Goal: Task Accomplishment & Management: Use online tool/utility

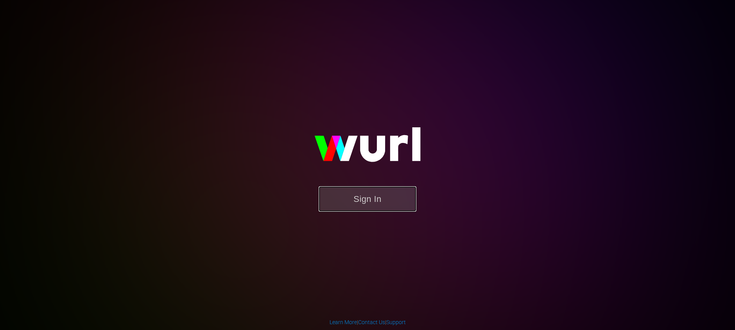
click at [338, 200] on button "Sign In" at bounding box center [368, 198] width 98 height 25
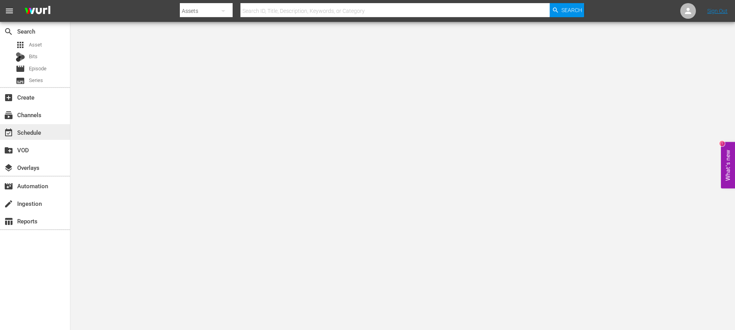
click at [39, 130] on div "event_available Schedule" at bounding box center [22, 131] width 44 height 7
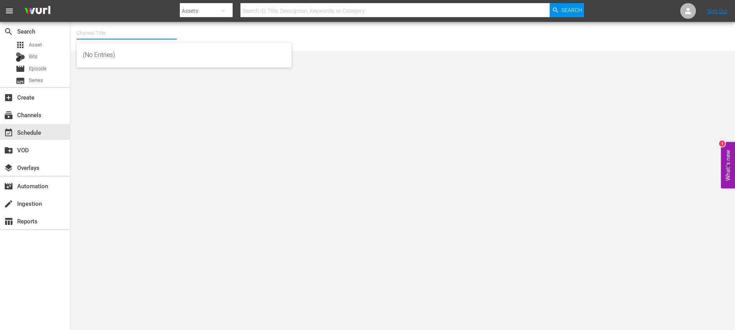
click at [121, 31] on input "text" at bounding box center [127, 33] width 100 height 19
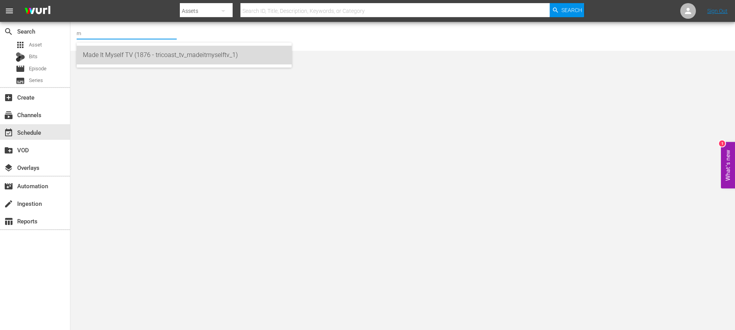
click at [133, 47] on div "Made It Myself TV (1876 - tricoast_tv_madeitmyselftv_1)" at bounding box center [184, 55] width 202 height 19
type input "Made It Myself TV (1876 - tricoast_tv_madeitmyselftv_1)"
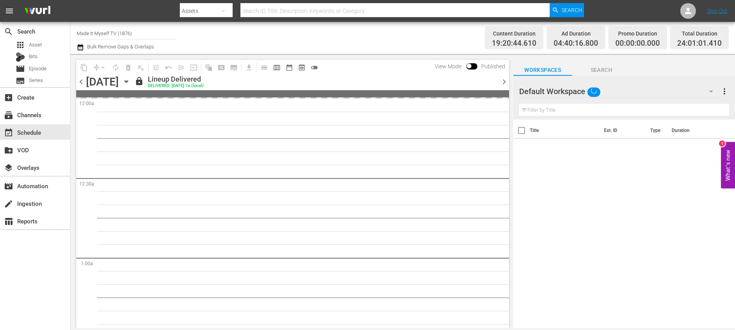
click at [128, 81] on icon "button" at bounding box center [126, 82] width 4 height 2
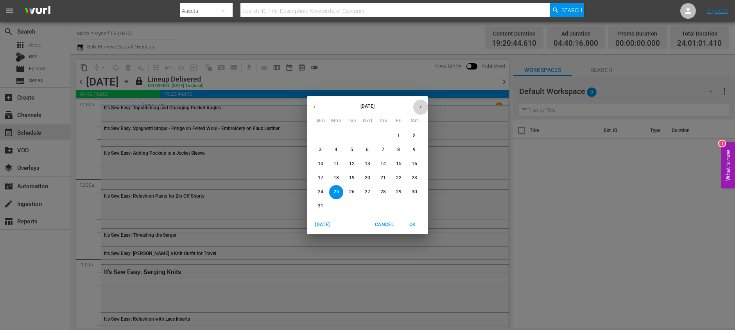
click at [421, 105] on icon "button" at bounding box center [420, 107] width 6 height 6
click at [336, 132] on button "1" at bounding box center [336, 136] width 14 height 14
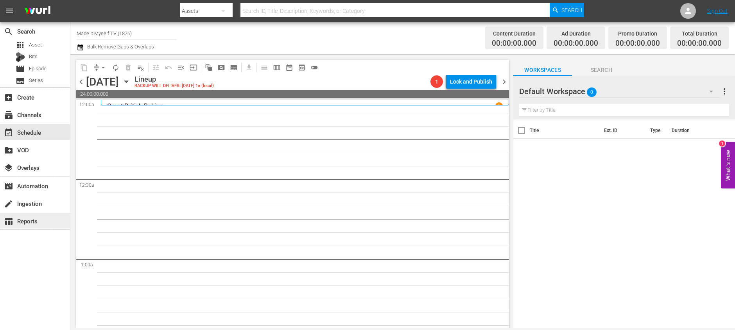
click at [36, 215] on div "table_chart Reports" at bounding box center [35, 221] width 70 height 16
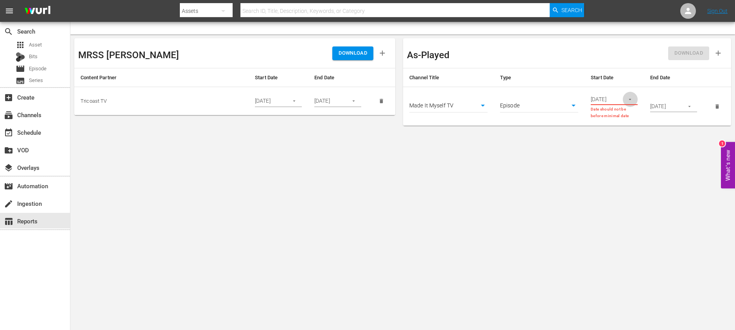
click at [629, 100] on icon "button" at bounding box center [630, 100] width 6 height 6
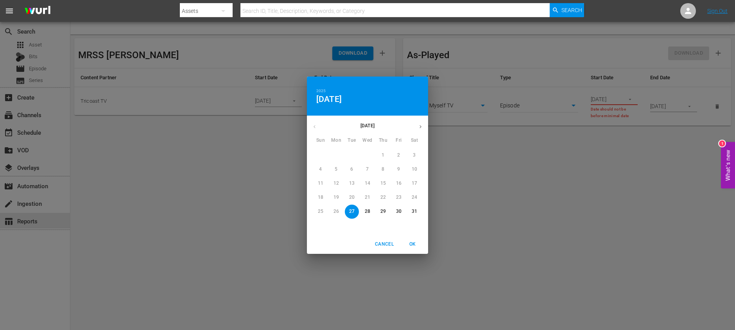
click at [423, 122] on button "button" at bounding box center [420, 126] width 15 height 15
click at [349, 153] on span "1" at bounding box center [352, 155] width 14 height 7
click at [687, 125] on div "2025 Tue, [DATE] [DATE] Mon Tue Wed Thu Fri Sat 29 30 1 2 3 4 5 6 7 8 9 10 11 1…" at bounding box center [367, 165] width 735 height 330
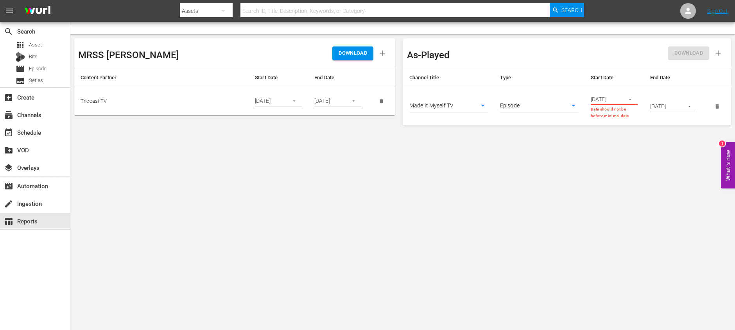
click at [611, 103] on input "[DATE]" at bounding box center [605, 99] width 29 height 12
click at [593, 101] on input "[DATE]" at bounding box center [605, 99] width 29 height 12
type input "[DATE]"
click at [690, 97] on icon "button" at bounding box center [689, 100] width 6 height 6
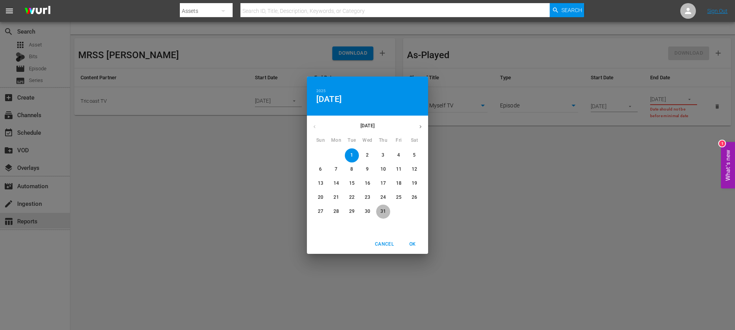
click at [380, 214] on p "31" at bounding box center [382, 211] width 5 height 7
click at [418, 244] on span "OK" at bounding box center [412, 244] width 19 height 8
type input "[DATE]"
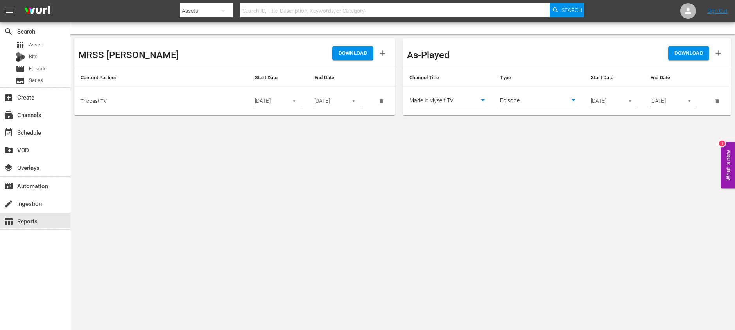
click at [638, 132] on body "menu Search By Assets Search ID, Title, Description, Keywords, or Category Sear…" at bounding box center [367, 165] width 735 height 330
click at [410, 186] on body "menu Search By Assets Search ID, Title, Description, Keywords, or Category Sear…" at bounding box center [367, 165] width 735 height 330
click at [693, 52] on span "DOWNLOAD" at bounding box center [688, 53] width 29 height 9
click at [41, 199] on div "create Ingestion" at bounding box center [22, 202] width 44 height 7
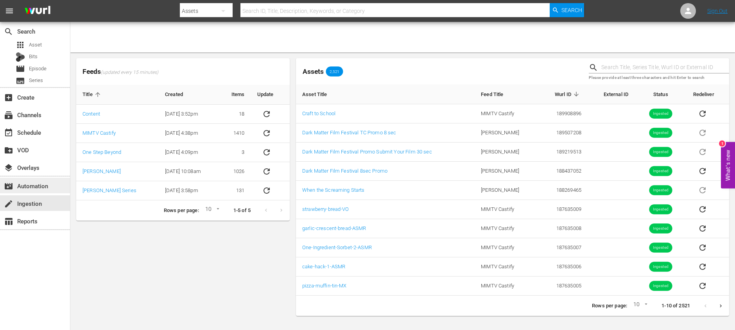
click at [41, 181] on div "movie_filter Automation" at bounding box center [22, 184] width 44 height 7
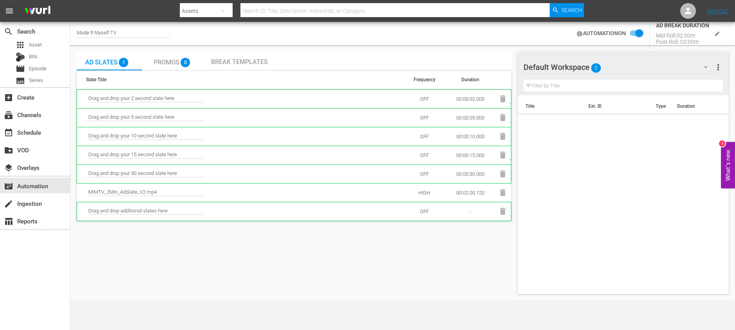
click at [37, 211] on div "create Ingestion" at bounding box center [35, 203] width 70 height 18
click at [34, 206] on div "create Ingestion" at bounding box center [22, 202] width 44 height 7
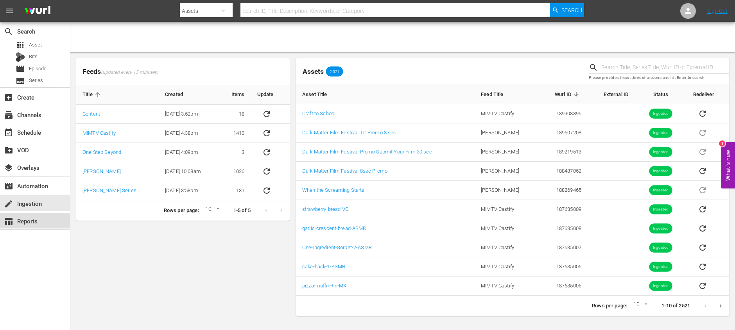
click at [34, 215] on div "table_chart Reports" at bounding box center [35, 221] width 70 height 16
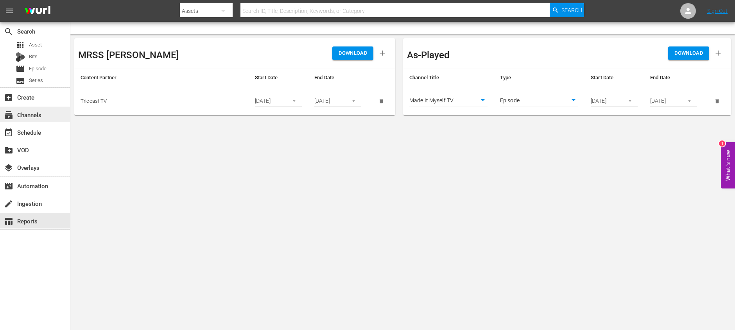
click at [36, 112] on div "subscriptions Channels" at bounding box center [22, 113] width 44 height 7
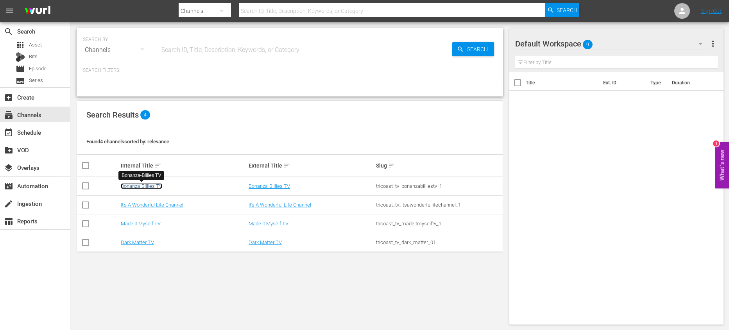
click at [134, 183] on link "Bonanza-Billies TV" at bounding box center [141, 186] width 41 height 6
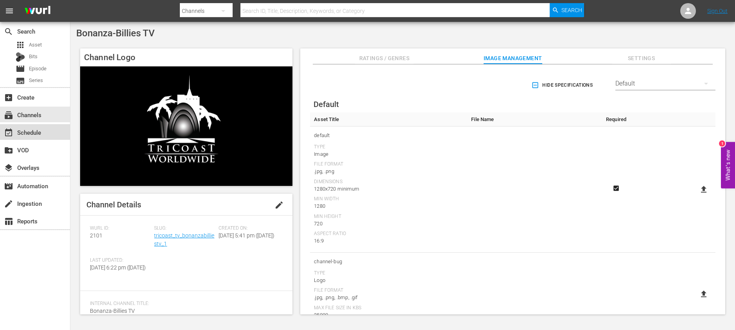
click at [43, 137] on div "event_available Schedule" at bounding box center [35, 132] width 70 height 16
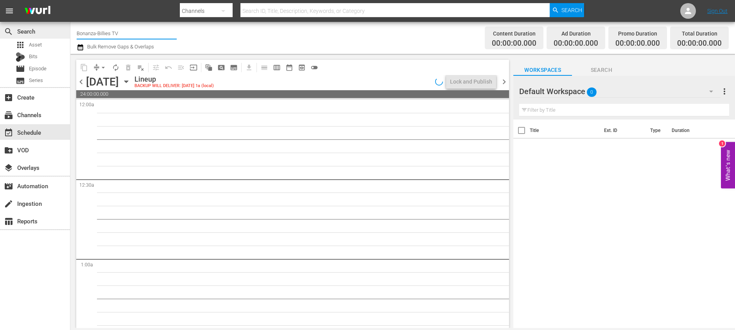
drag, startPoint x: 129, startPoint y: 33, endPoint x: 58, endPoint y: 27, distance: 71.4
click at [70, 0] on div "search Search apps Asset Bits movie Episode subtitles Series add_box Create sub…" at bounding box center [402, 0] width 664 height 0
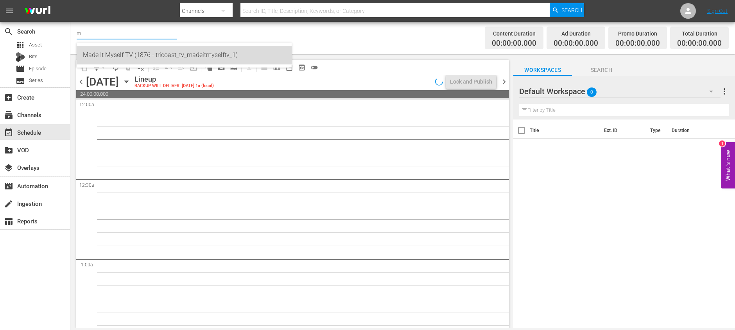
click at [132, 49] on div "Made It Myself TV (1876 - tricoast_tv_madeitmyselftv_1)" at bounding box center [184, 55] width 202 height 19
type input "Made It Myself TV (1876 - tricoast_tv_madeitmyselftv_1)"
